Goal: Information Seeking & Learning: Compare options

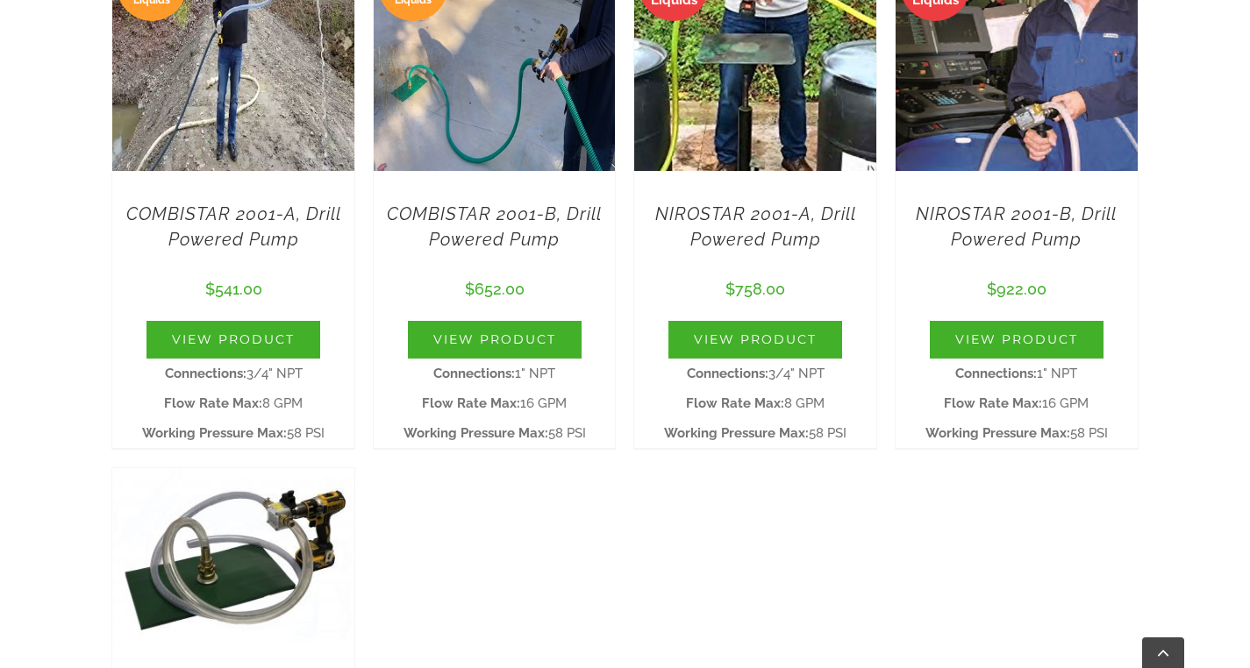
scroll to position [1256, 0]
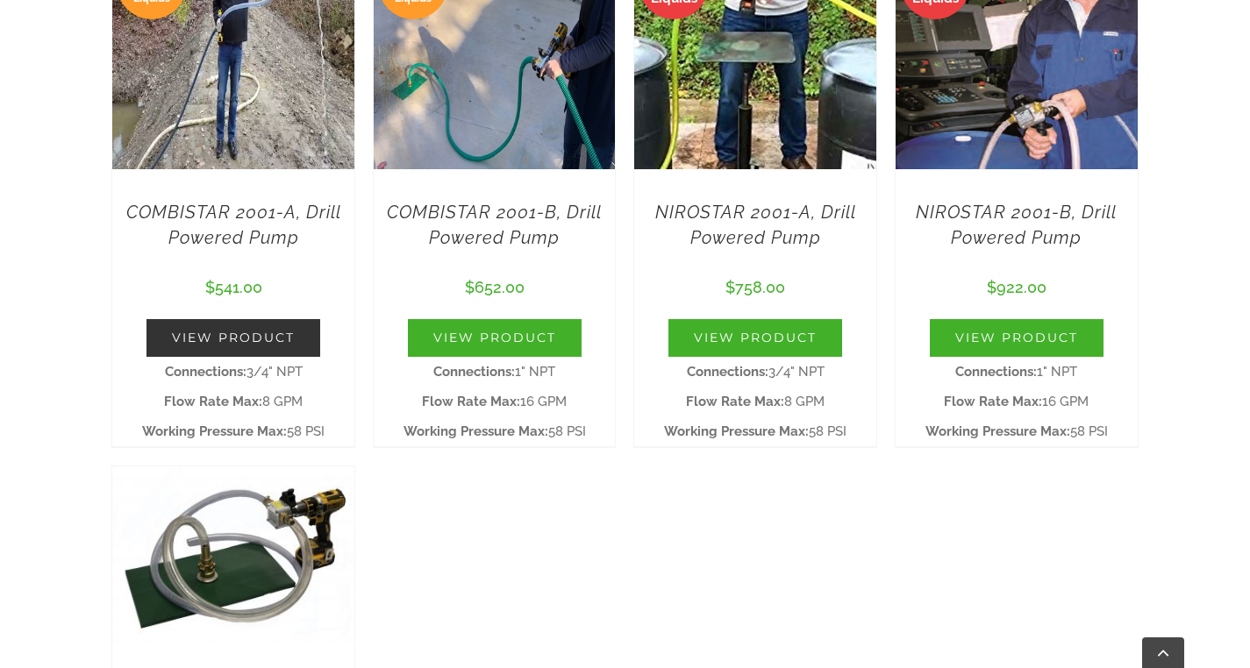
click at [253, 331] on link "View Product" at bounding box center [234, 338] width 174 height 38
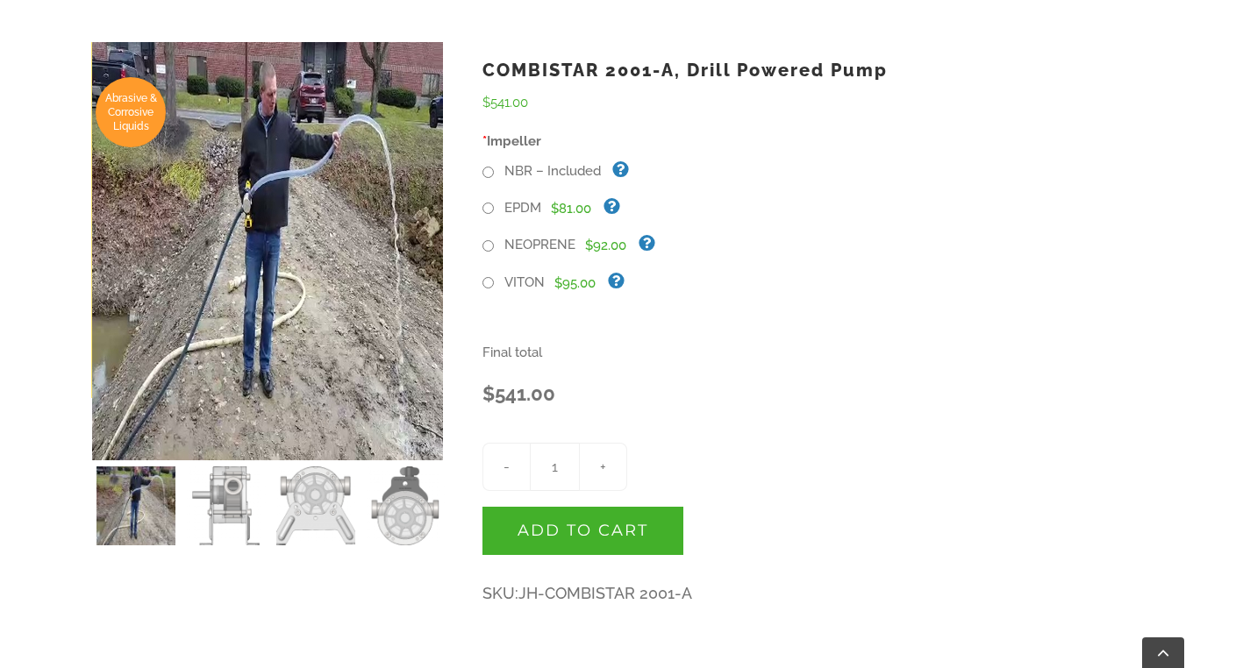
scroll to position [554, 0]
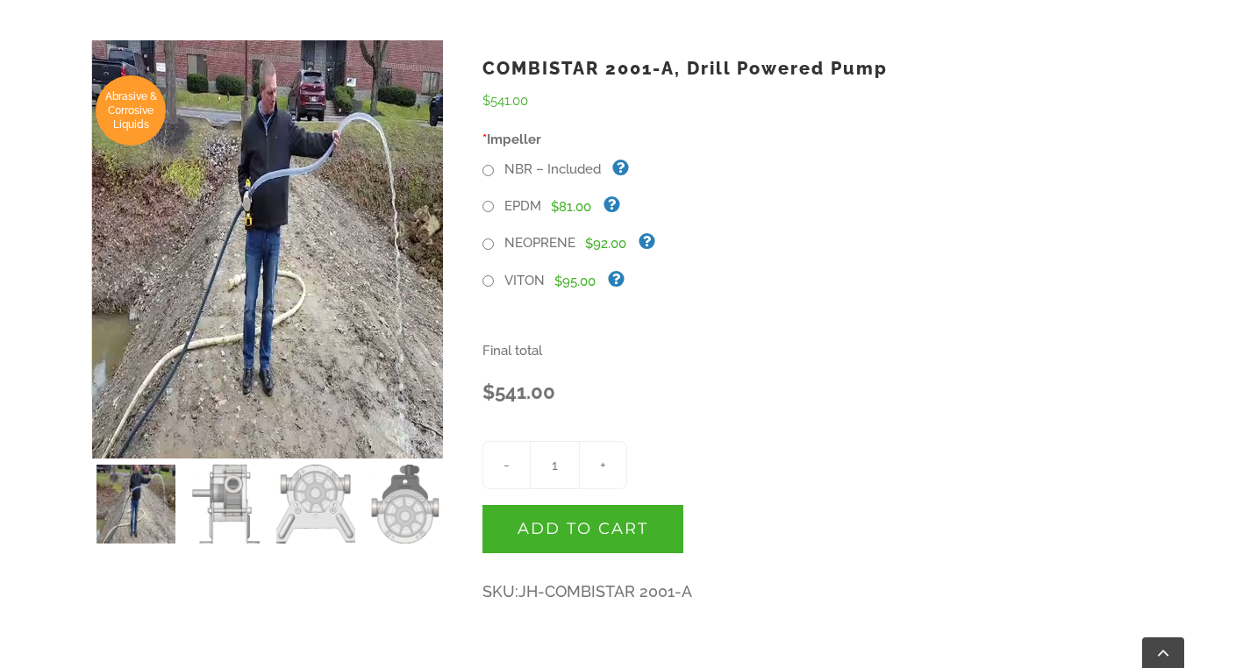
click at [491, 245] on input "NEOPRENE" at bounding box center [488, 244] width 11 height 11
radio input "true"
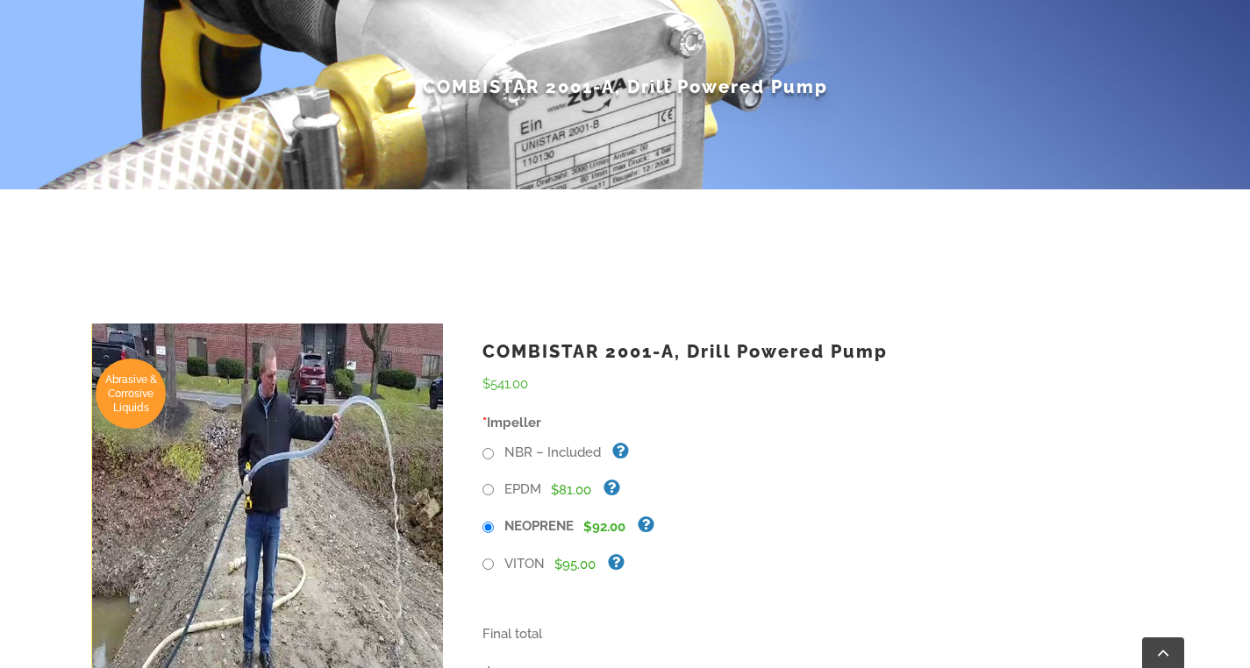
scroll to position [0, 0]
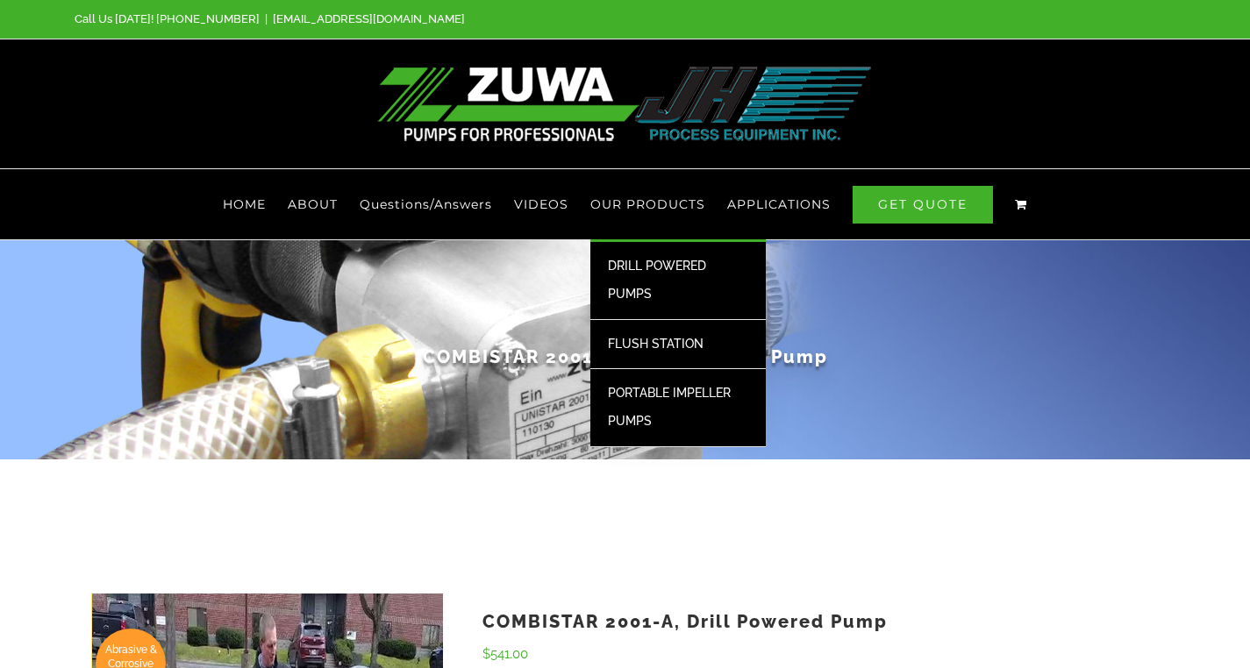
click at [648, 271] on span "DRILL POWERED PUMPS" at bounding box center [657, 280] width 98 height 42
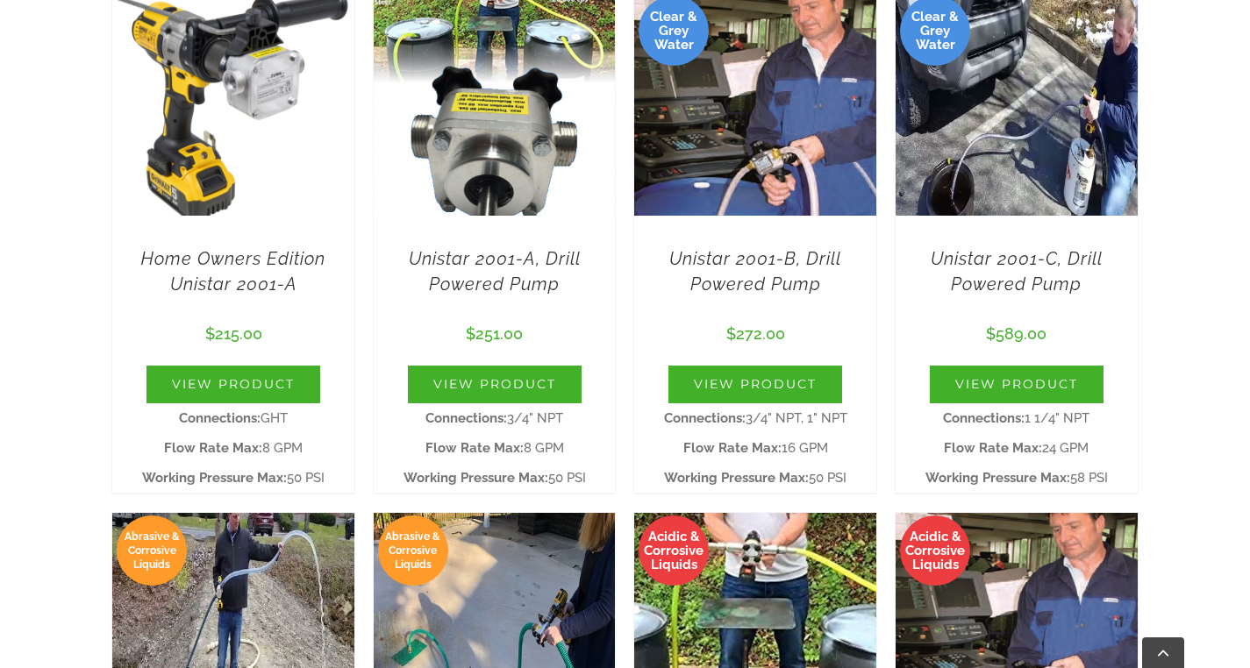
scroll to position [704, 0]
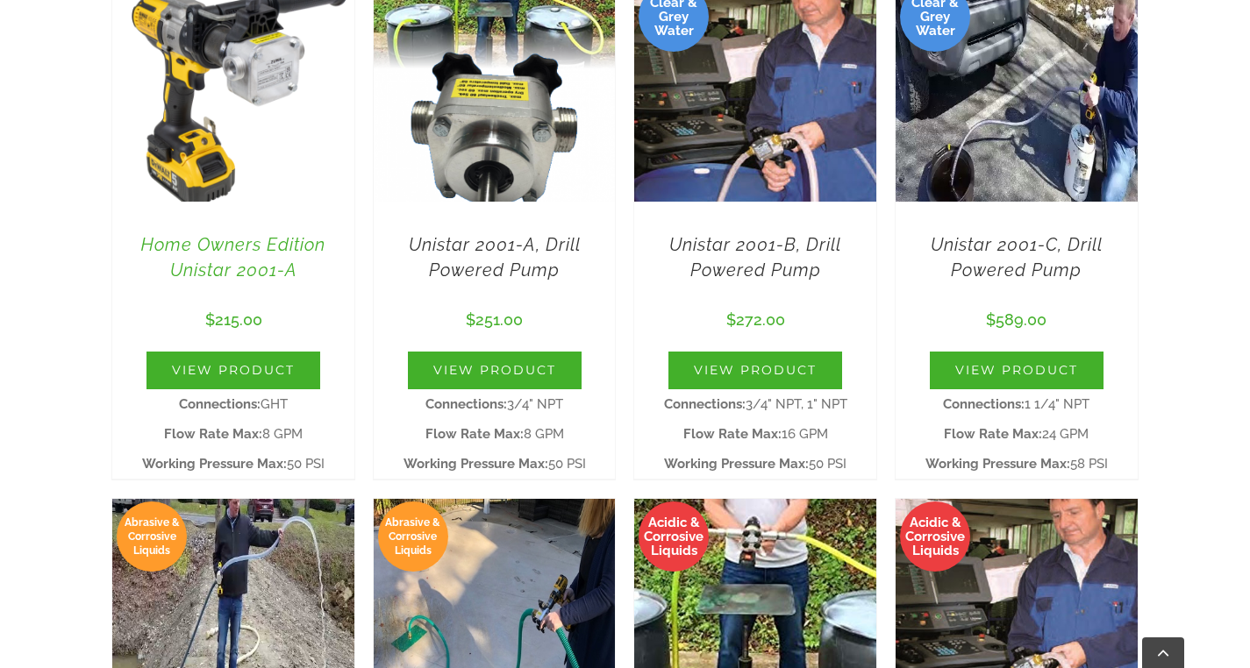
click at [290, 242] on link "Home Owners Edition Unistar 2001-A" at bounding box center [233, 257] width 184 height 46
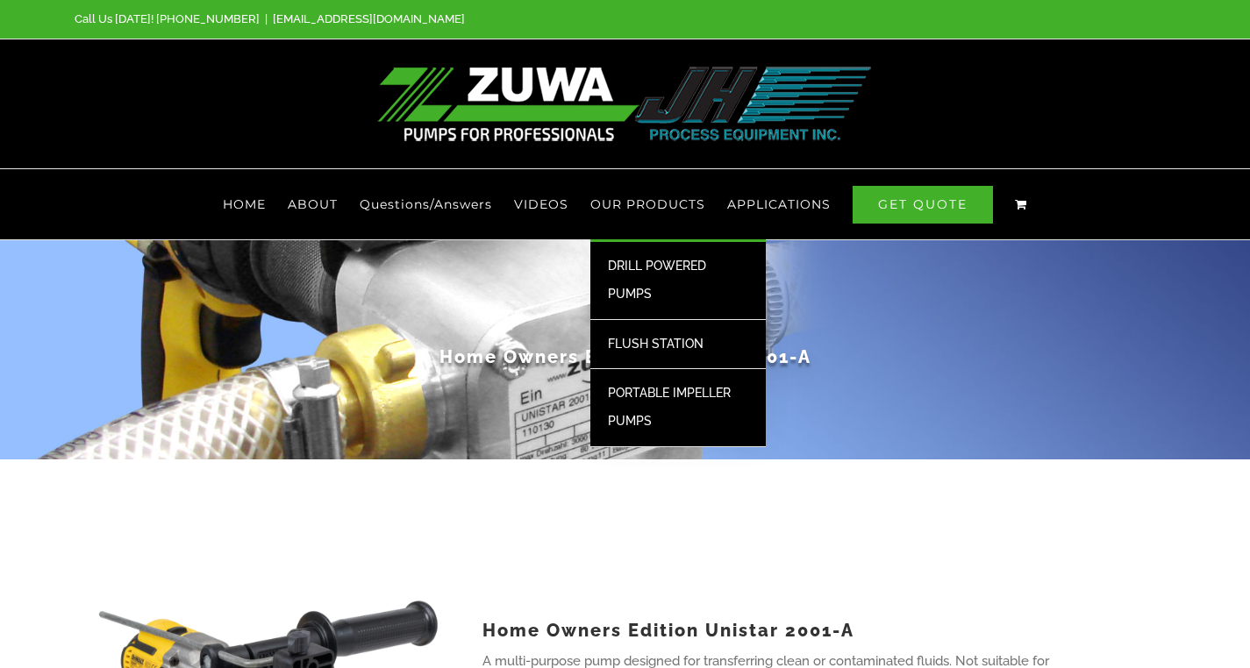
click at [650, 258] on link "DRILL POWERED PUMPS" at bounding box center [677, 281] width 175 height 78
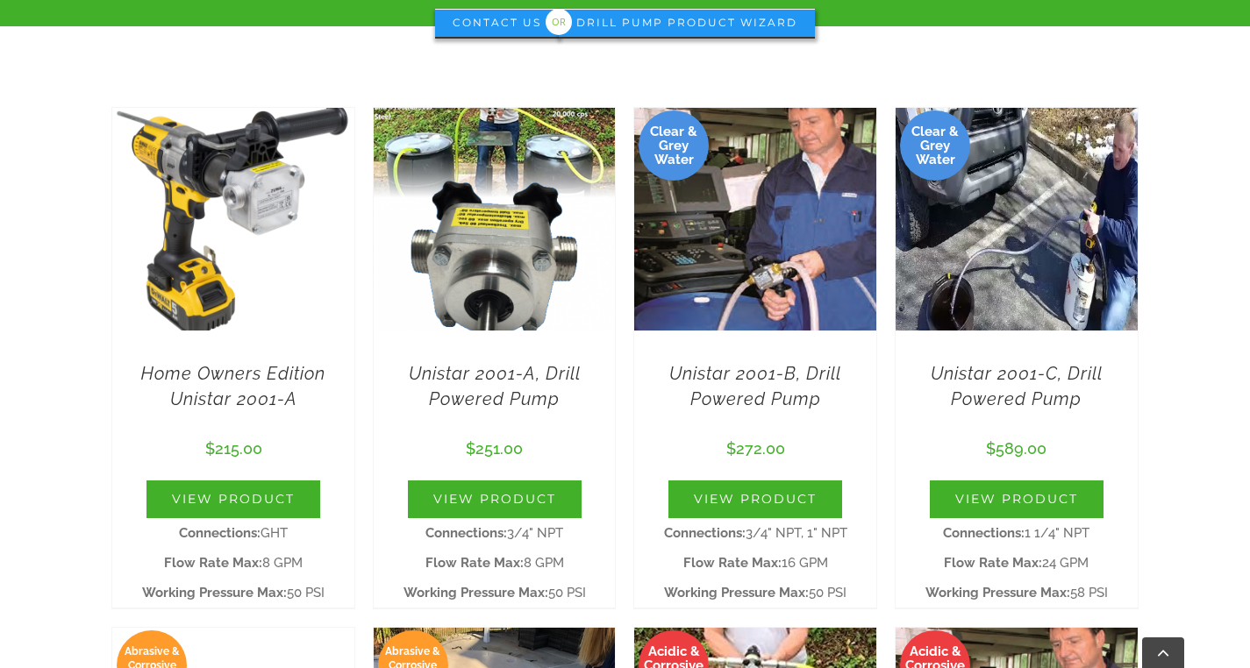
scroll to position [597, 0]
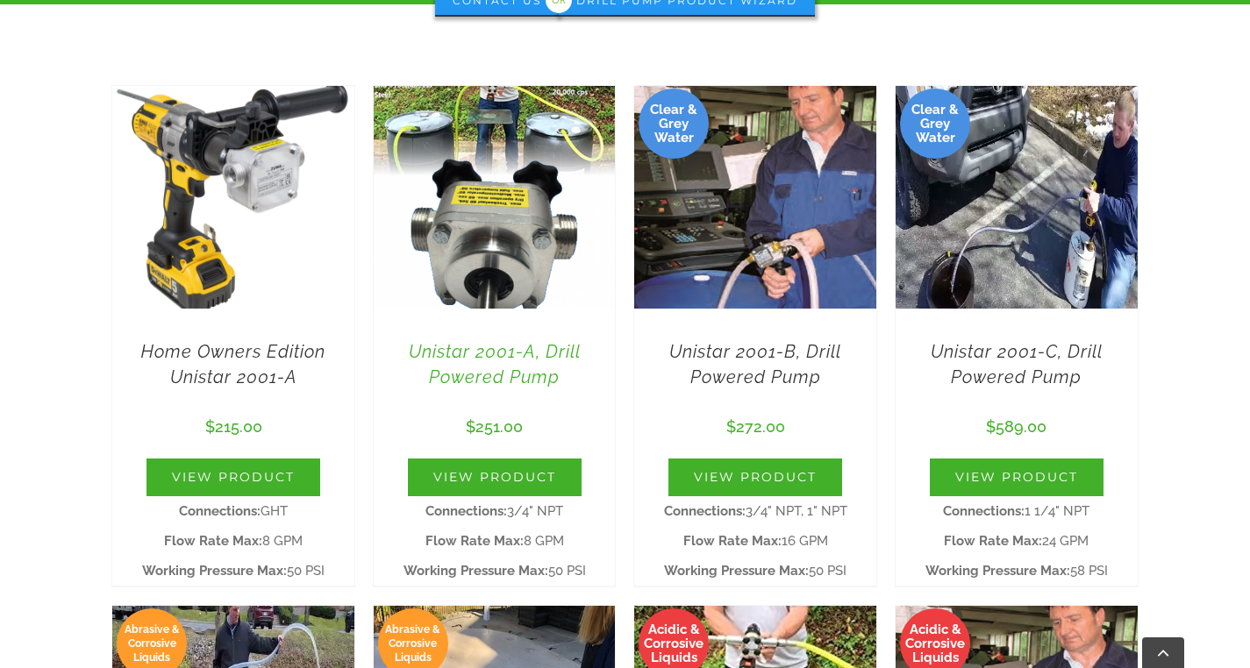
click at [490, 348] on link "Unistar 2001-A, Drill Powered Pump" at bounding box center [495, 364] width 172 height 46
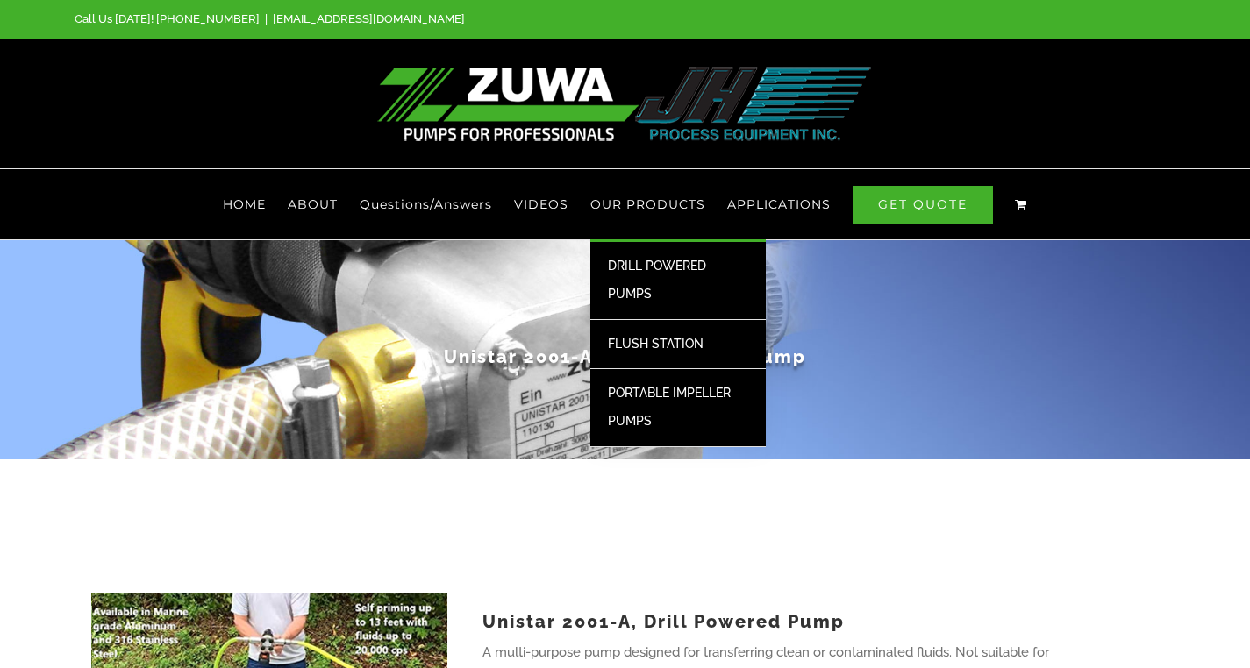
click at [647, 267] on span "DRILL POWERED PUMPS" at bounding box center [657, 280] width 98 height 42
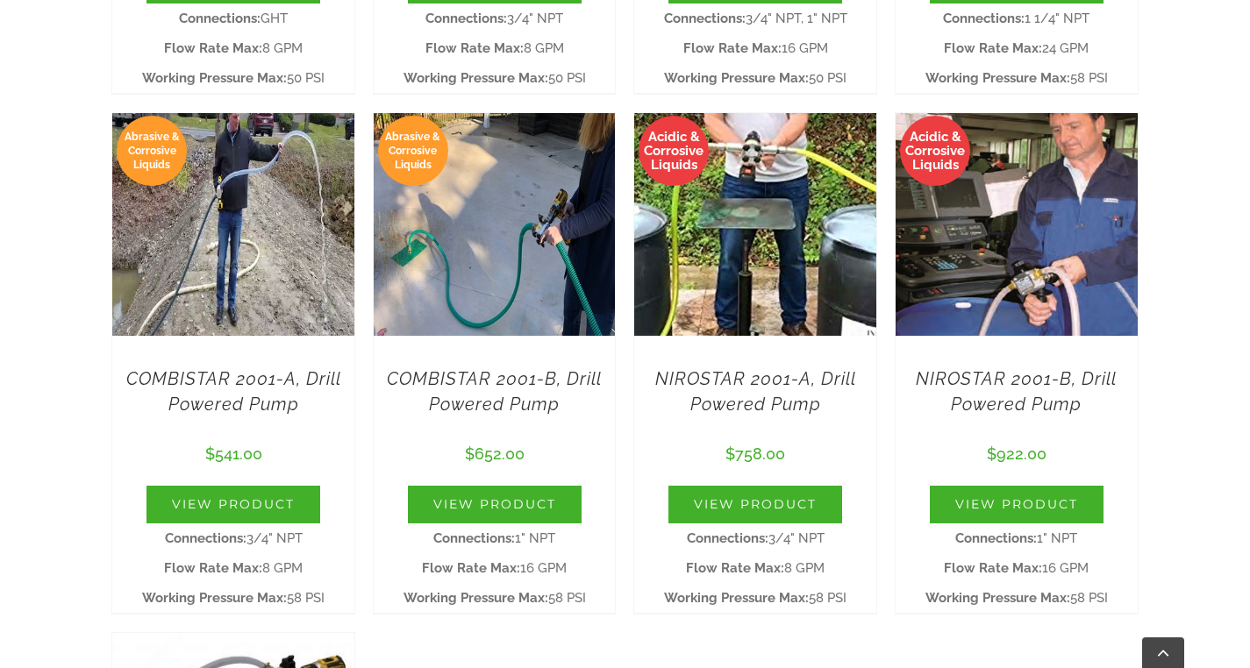
scroll to position [1092, 0]
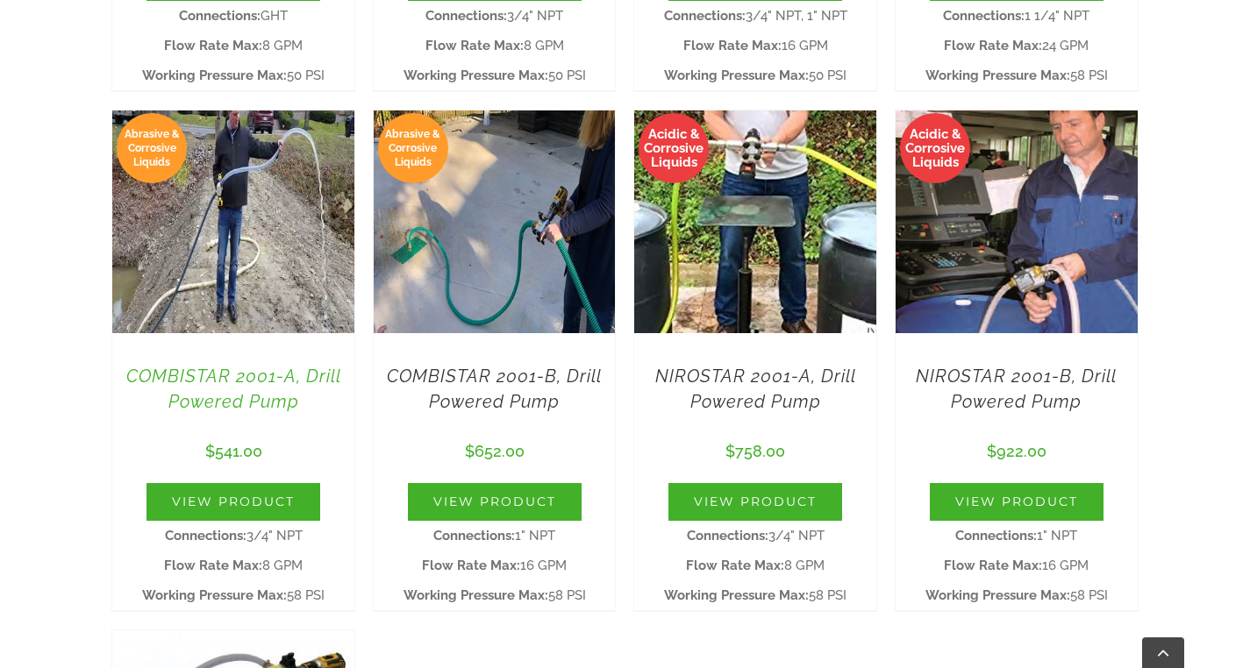
click at [211, 377] on link "COMBISTAR 2001-A, Drill Powered Pump" at bounding box center [233, 389] width 215 height 46
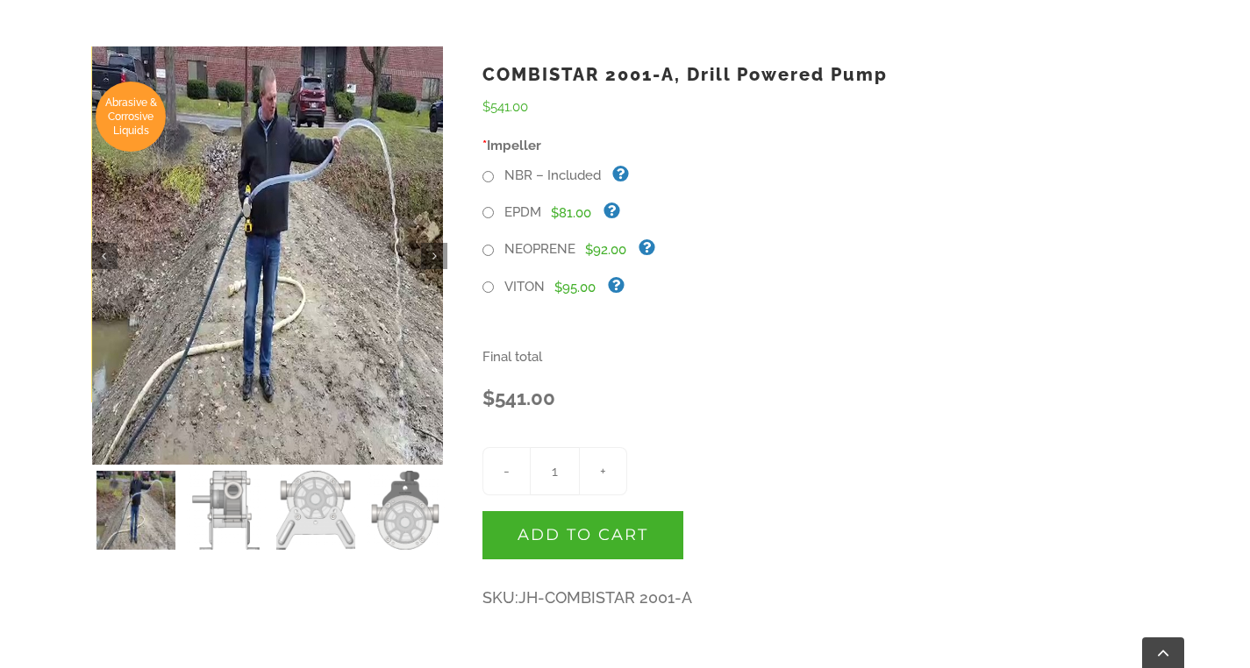
scroll to position [546, 0]
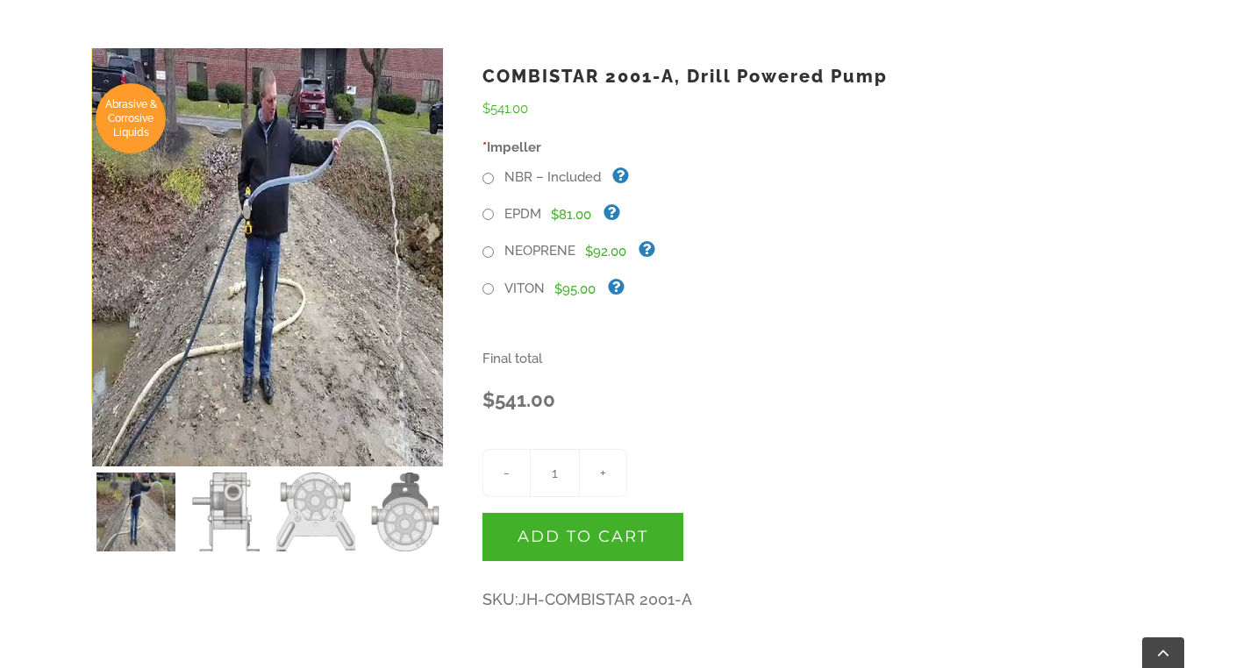
click at [493, 252] on input "NEOPRENE" at bounding box center [488, 252] width 11 height 11
radio input "true"
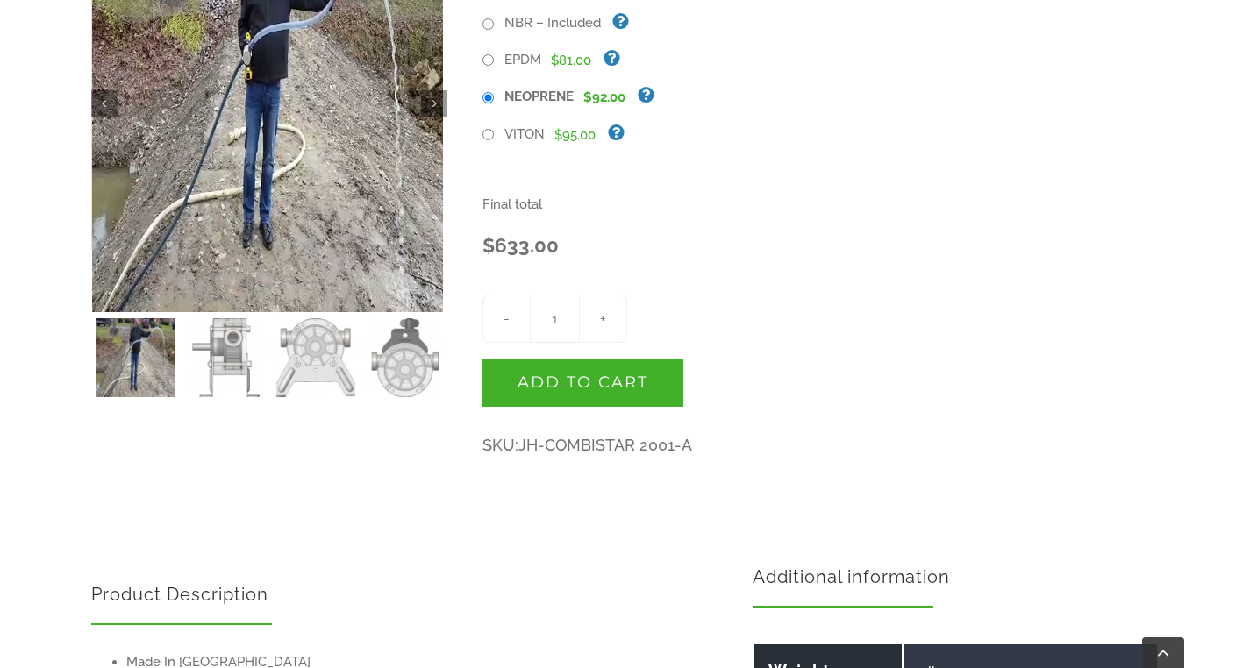
scroll to position [690, 0]
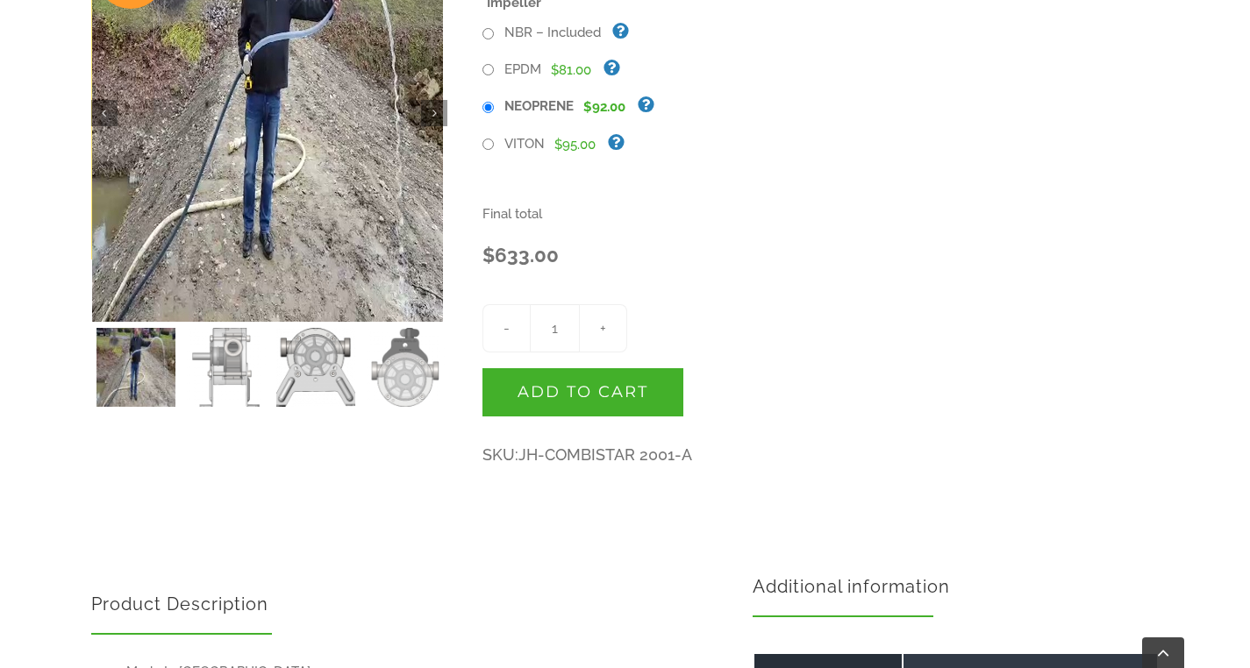
click at [304, 353] on img at bounding box center [315, 367] width 79 height 79
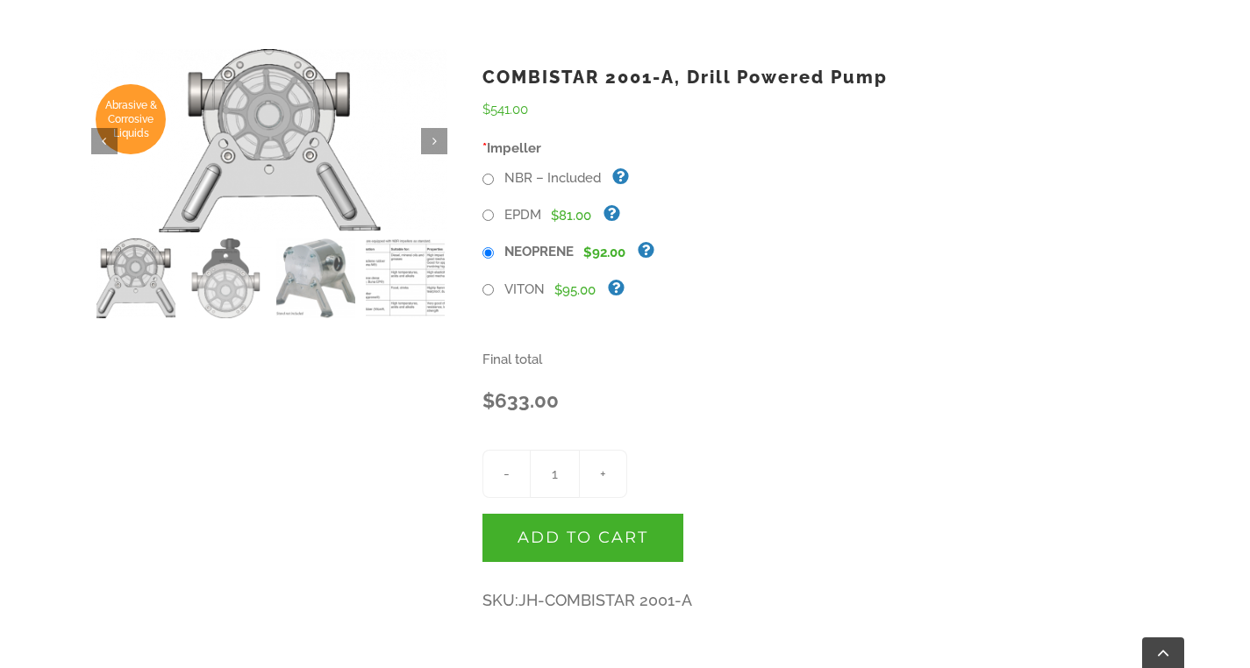
scroll to position [542, 0]
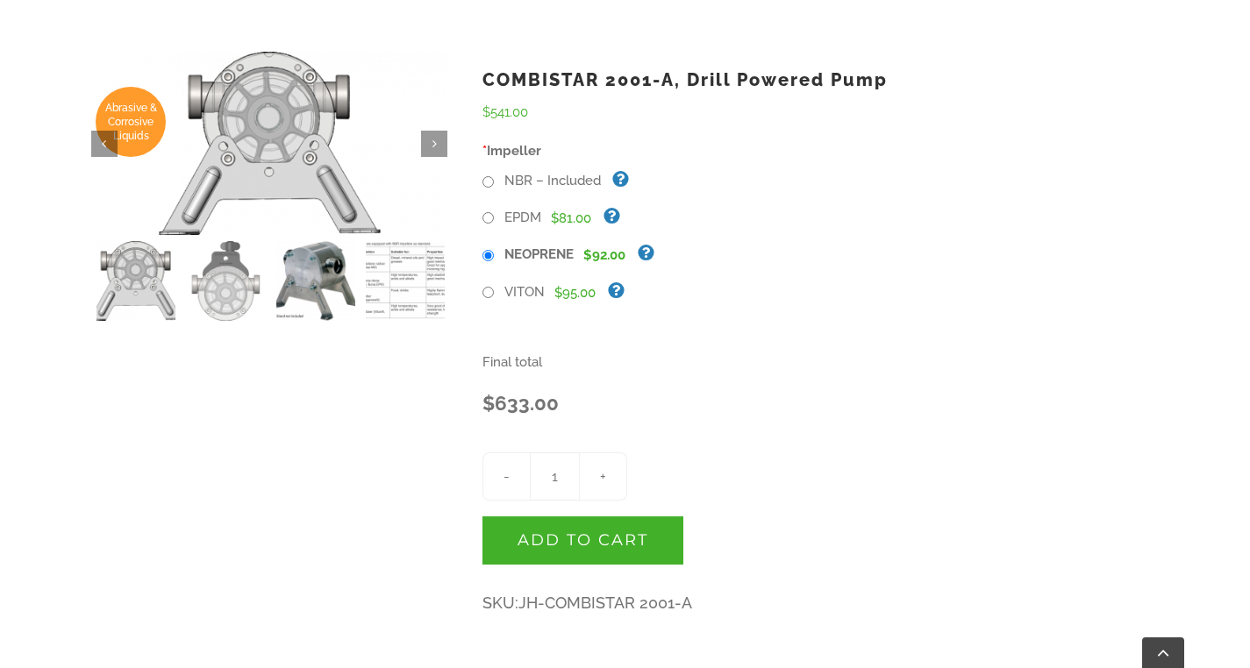
click at [299, 266] on img at bounding box center [315, 280] width 79 height 79
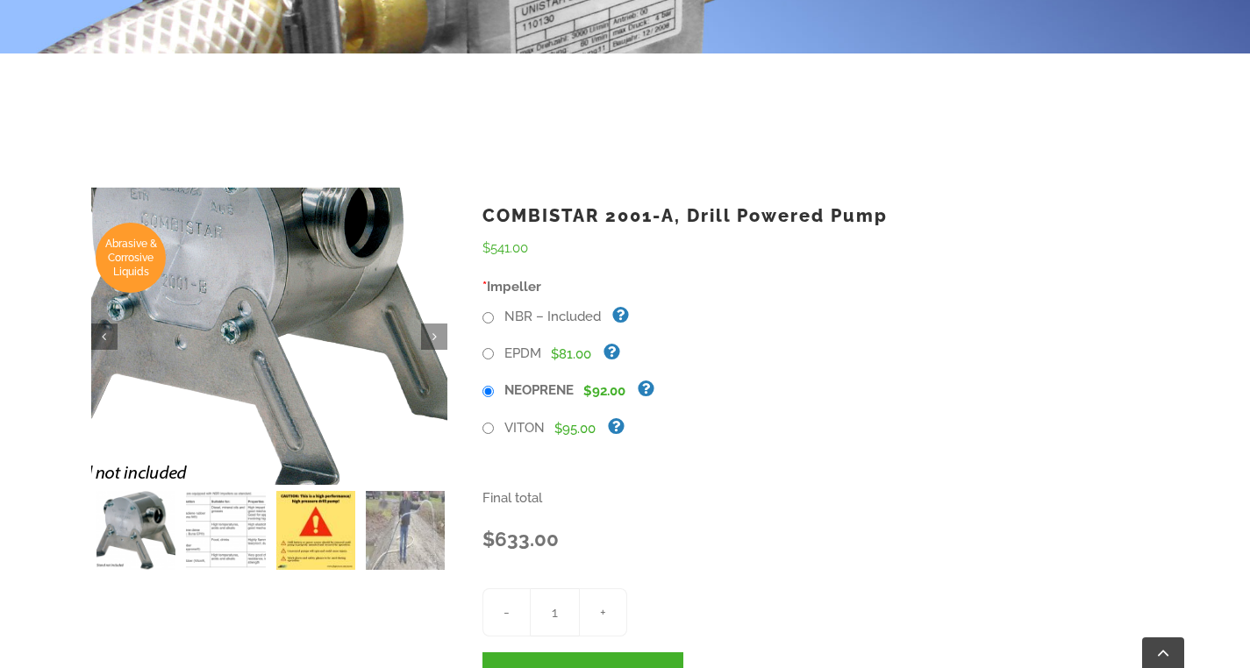
scroll to position [402, 0]
